Goal: Task Accomplishment & Management: Use online tool/utility

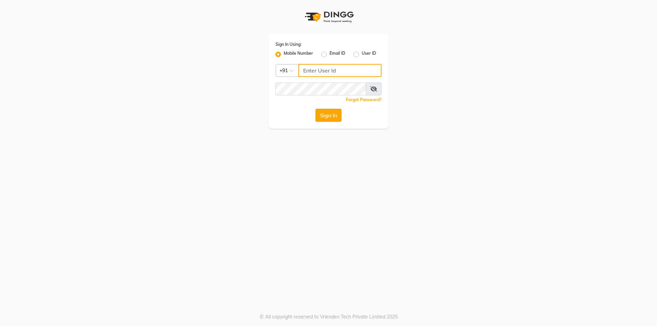
type input "9105819000"
click at [329, 114] on button "Sign In" at bounding box center [328, 115] width 26 height 13
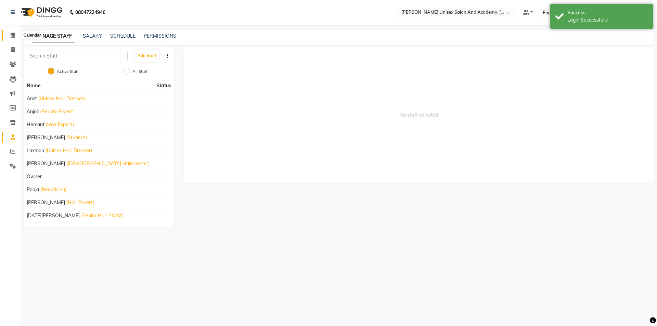
click at [11, 33] on icon at bounding box center [13, 35] width 4 height 5
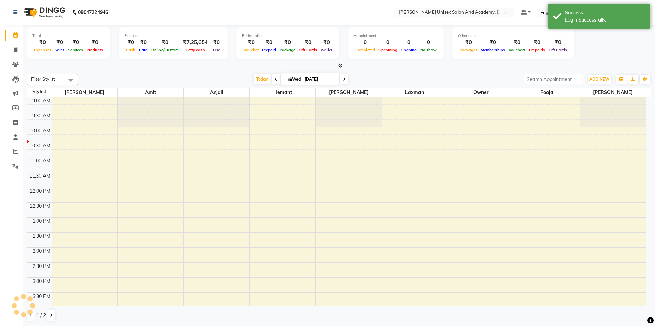
scroll to position [30, 0]
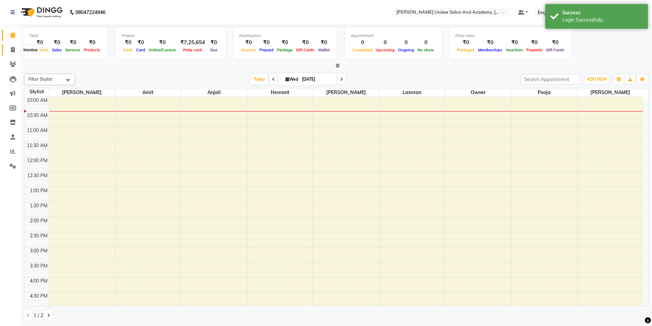
click at [10, 51] on span at bounding box center [13, 50] width 12 height 8
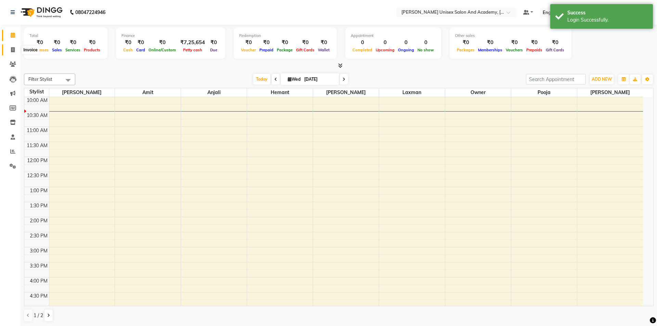
select select "8060"
select select "service"
